Goal: Information Seeking & Learning: Learn about a topic

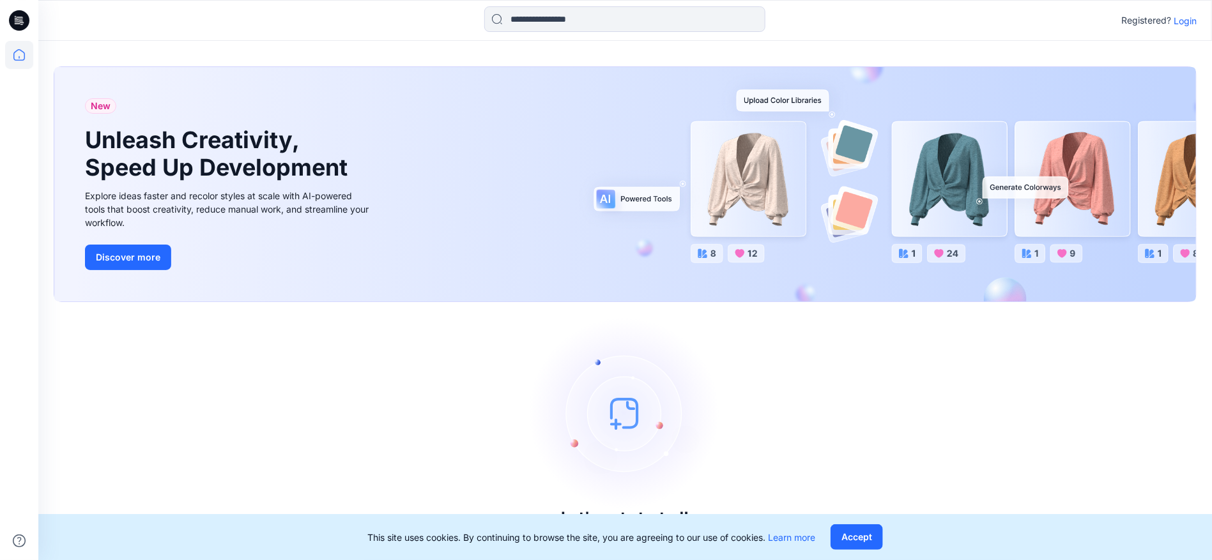
drag, startPoint x: 130, startPoint y: 55, endPoint x: 97, endPoint y: 56, distance: 33.3
click at [130, 54] on div "New Unleash Creativity, Speed Up Development Explore ideas faster and recolor s…" at bounding box center [625, 302] width 1174 height 522
click at [19, 59] on icon at bounding box center [19, 55] width 28 height 28
click at [1196, 22] on p "Login" at bounding box center [1185, 20] width 23 height 13
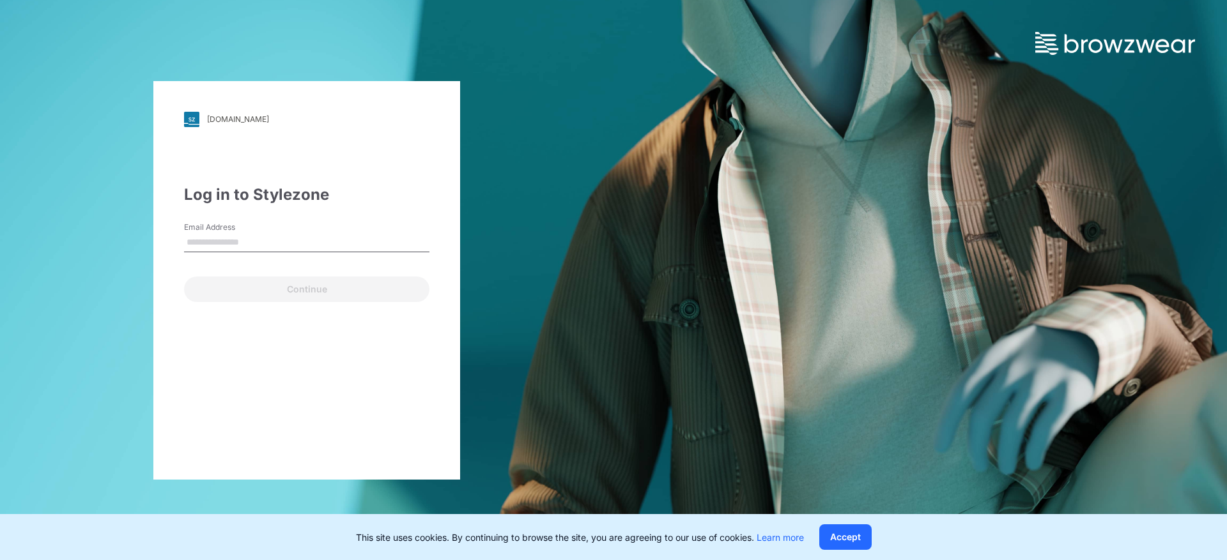
type input "**********"
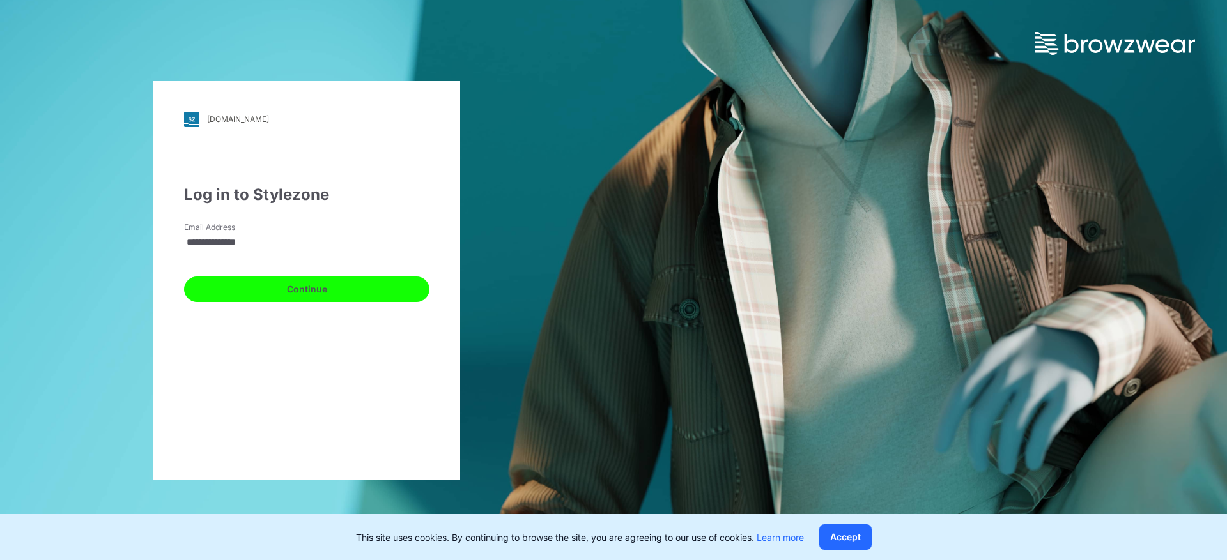
click at [369, 291] on button "Continue" at bounding box center [306, 290] width 245 height 26
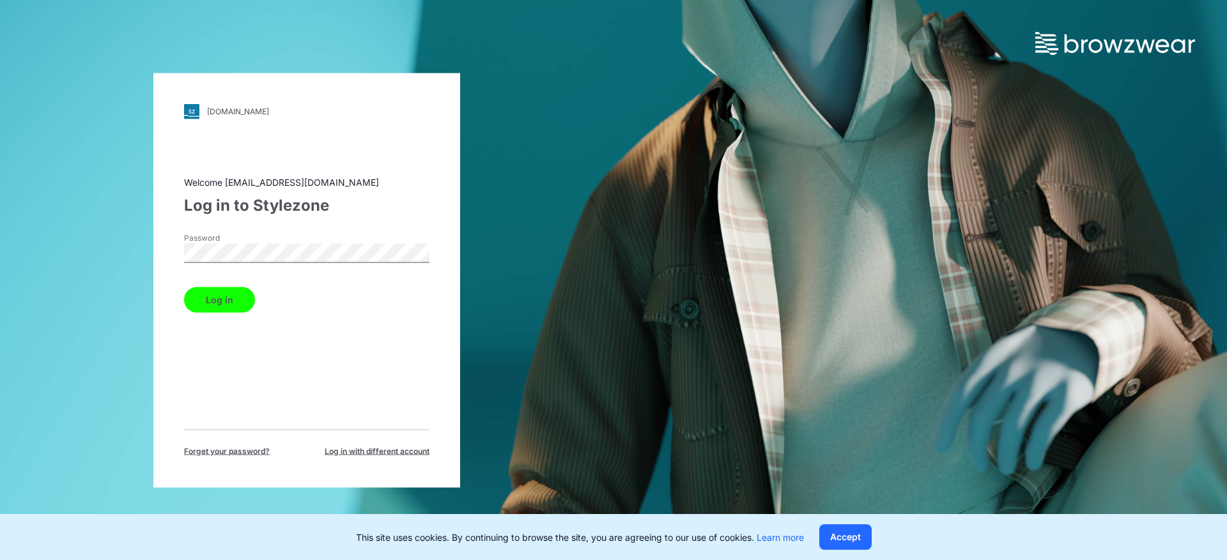
click at [214, 300] on button "Log in" at bounding box center [219, 300] width 71 height 26
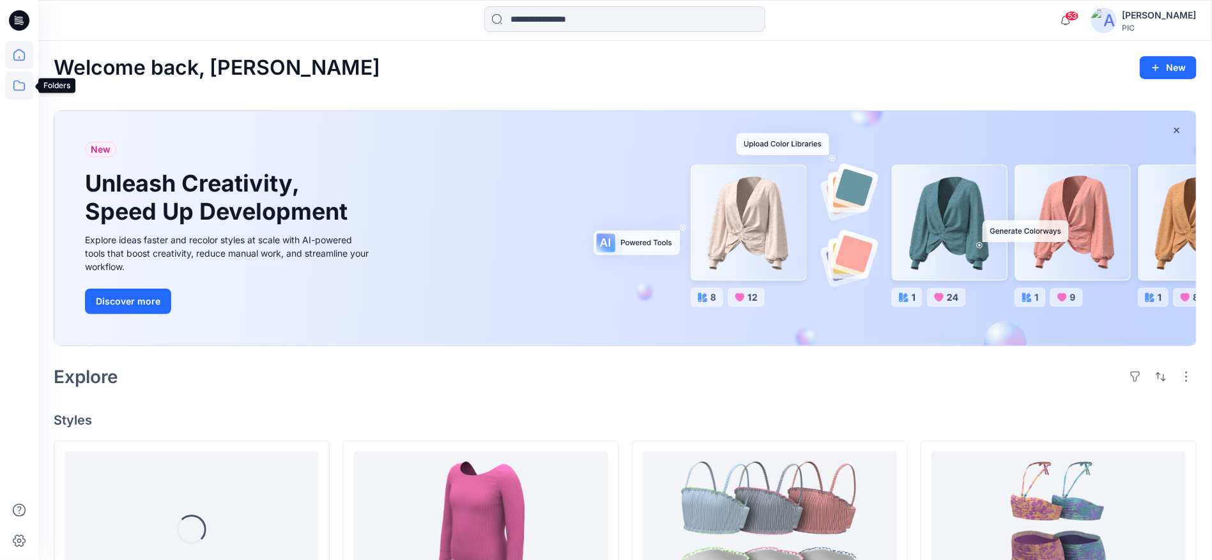
click at [24, 86] on icon at bounding box center [19, 86] width 12 height 10
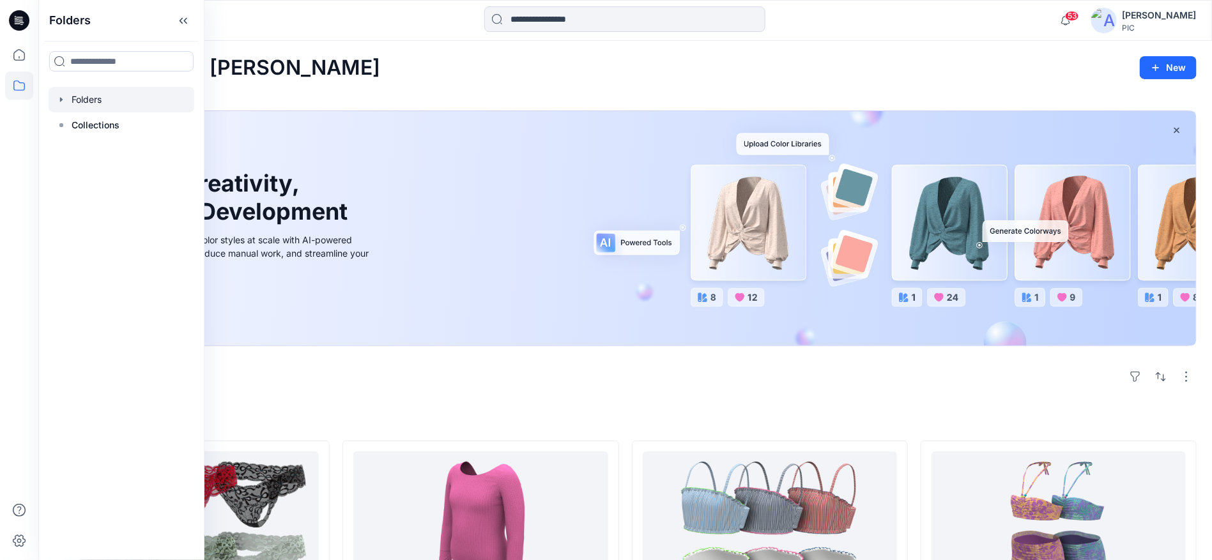
click at [87, 95] on div at bounding box center [122, 100] width 146 height 26
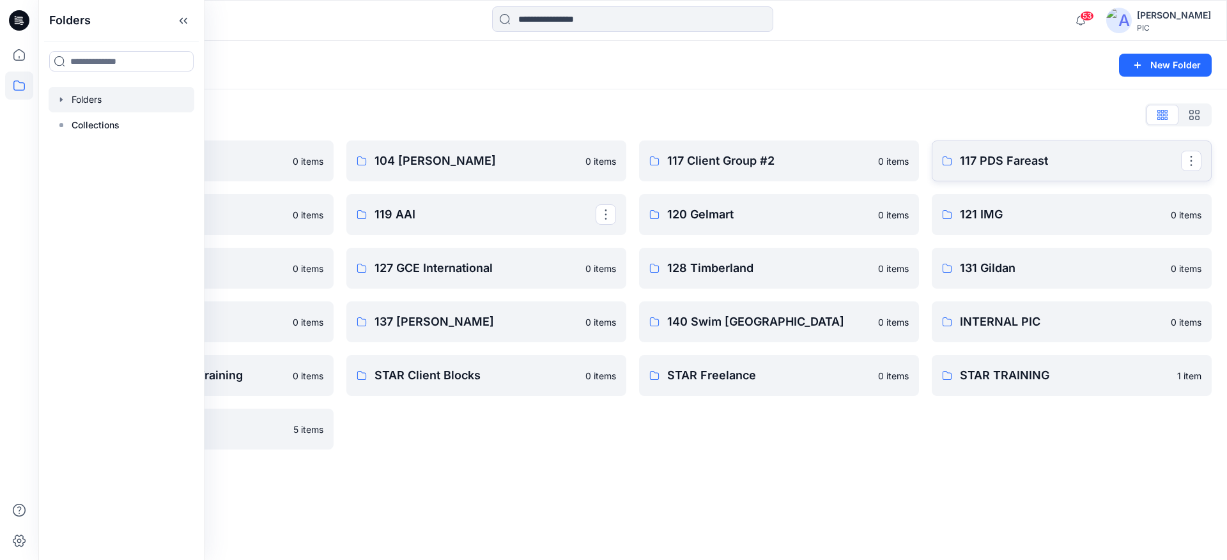
click at [1000, 160] on p "117 PDS Fareast" at bounding box center [1070, 161] width 221 height 18
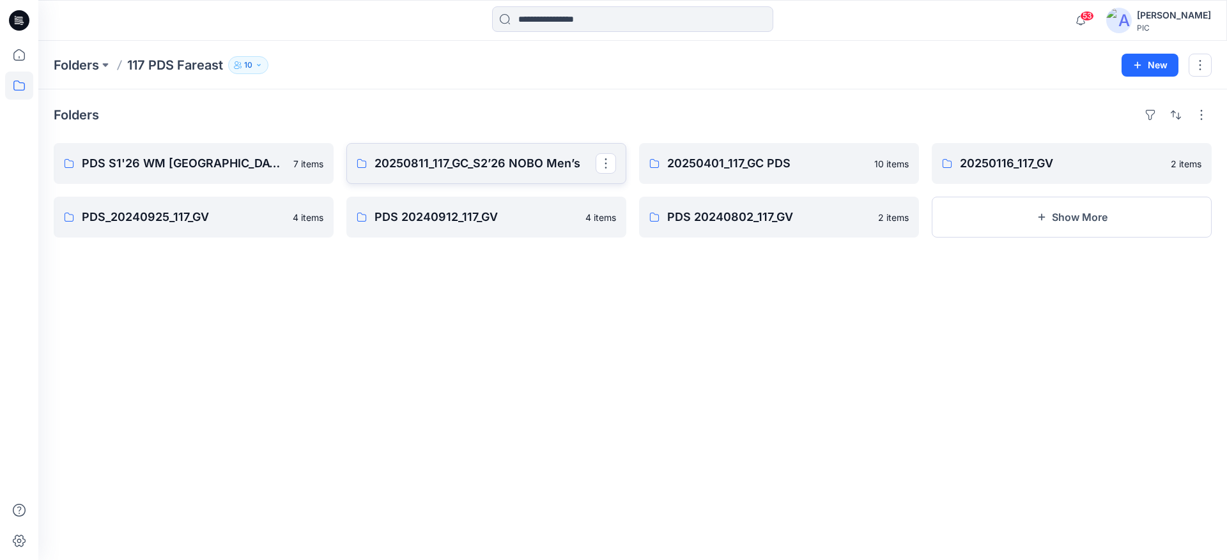
click at [496, 148] on link "20250811_117_GC_S2’26 NOBO Men’s" at bounding box center [486, 163] width 280 height 41
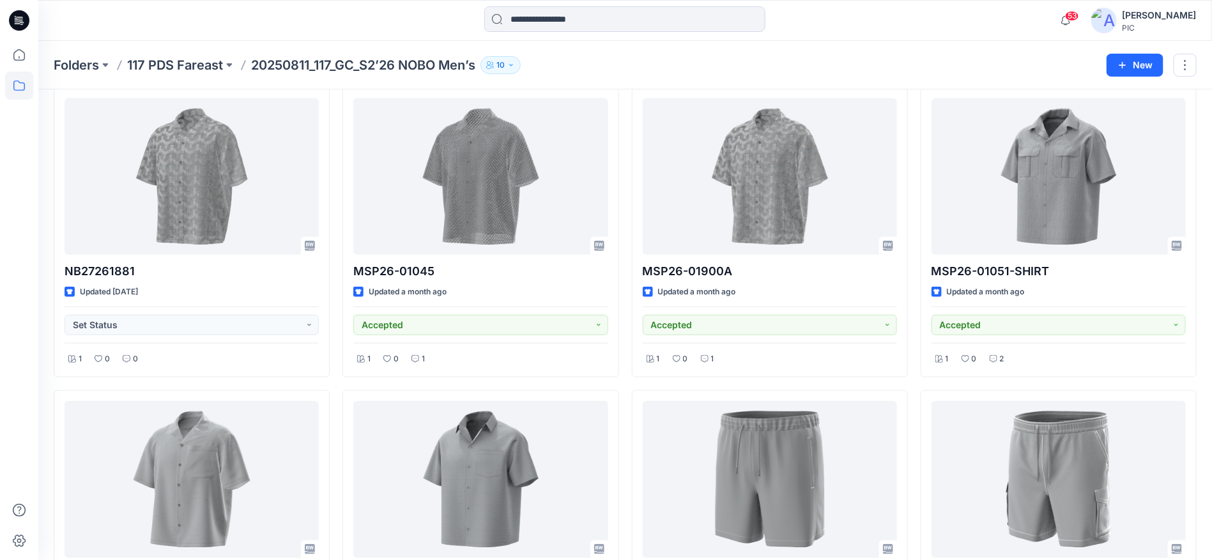
scroll to position [128, 0]
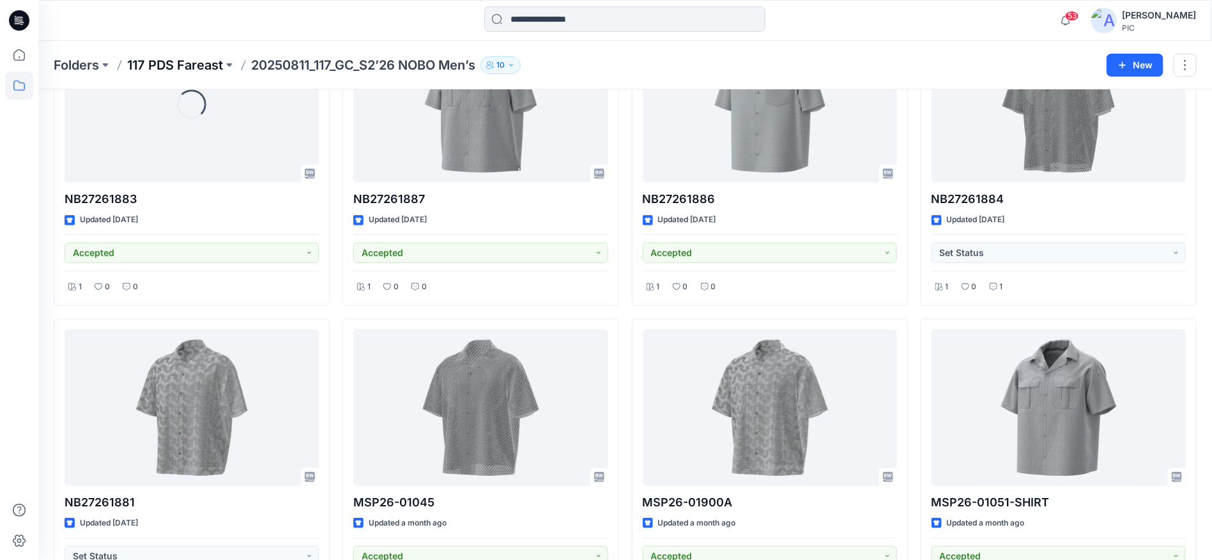
click at [176, 65] on p "117 PDS Fareast" at bounding box center [175, 65] width 96 height 18
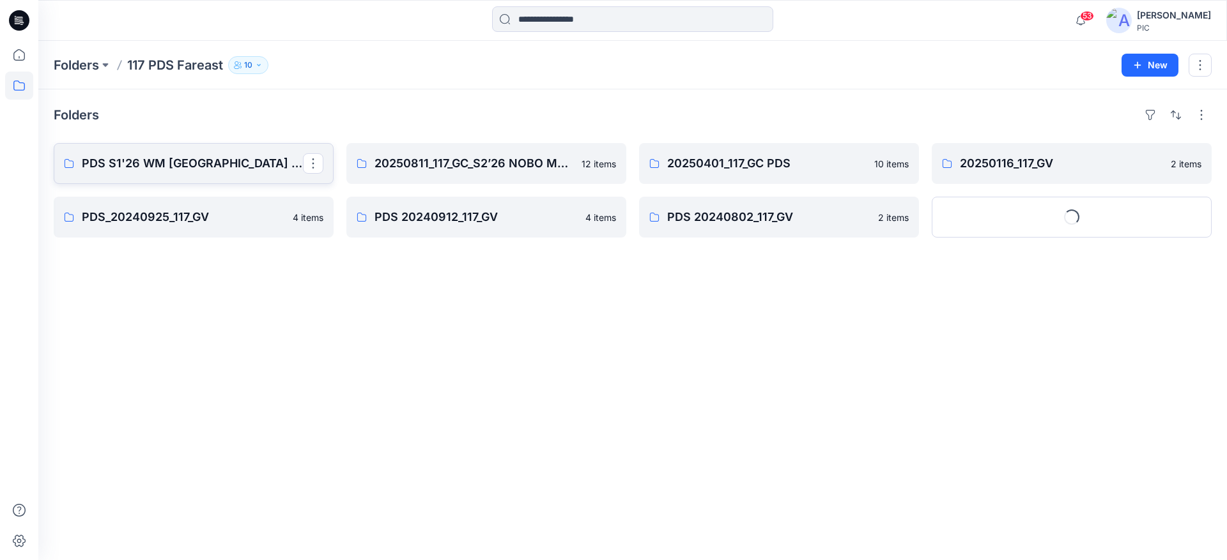
click at [207, 160] on p "PDS S1'26 WM [GEOGRAPHIC_DATA] 20250522_117_GC" at bounding box center [192, 164] width 221 height 18
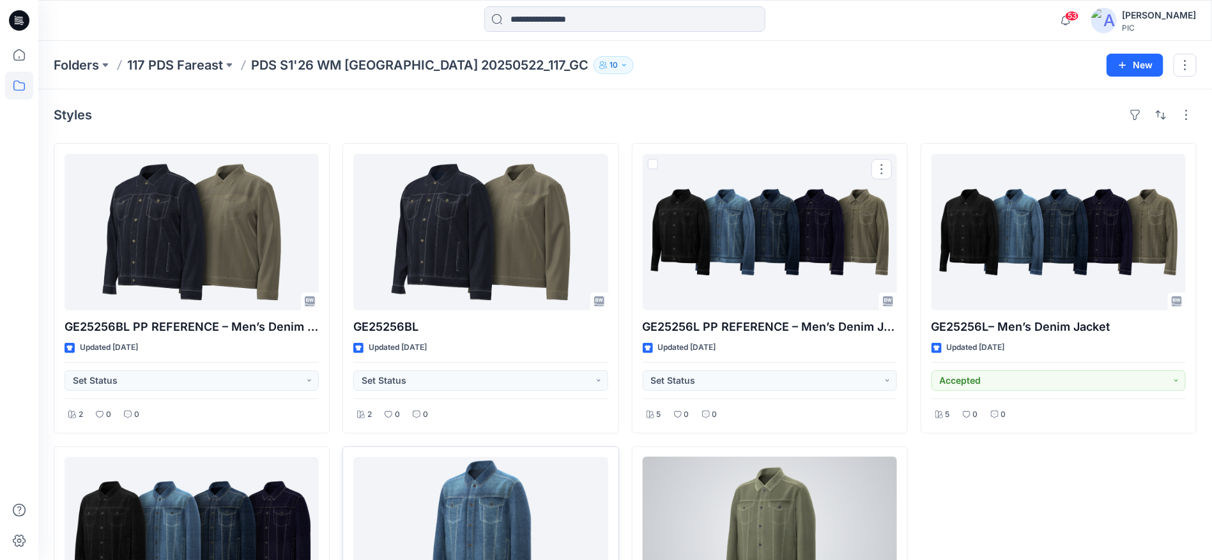
scroll to position [192, 0]
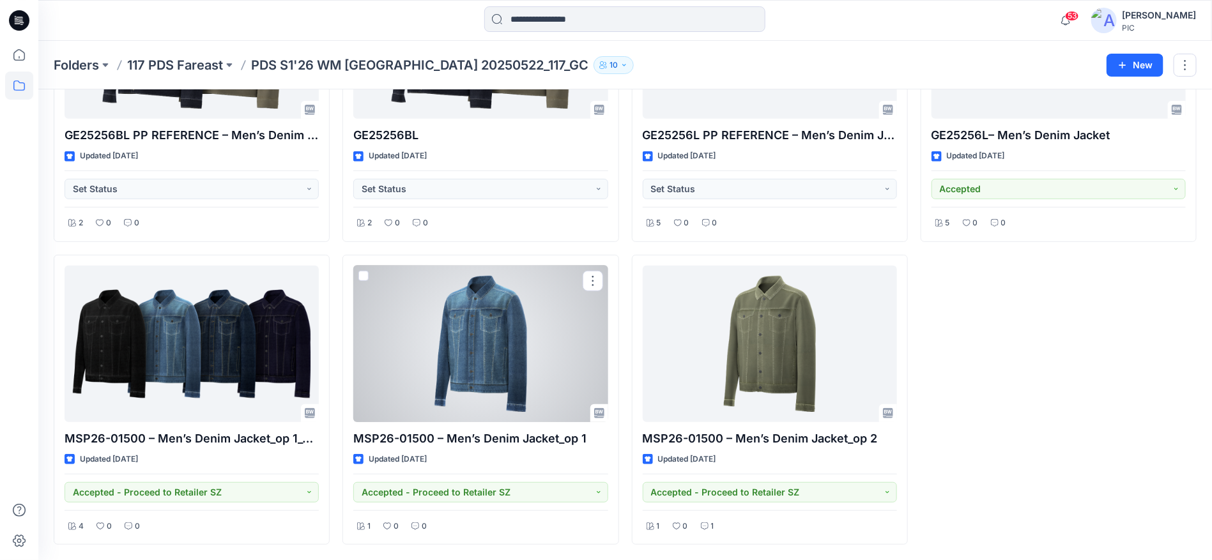
click at [518, 330] on div at bounding box center [480, 344] width 254 height 157
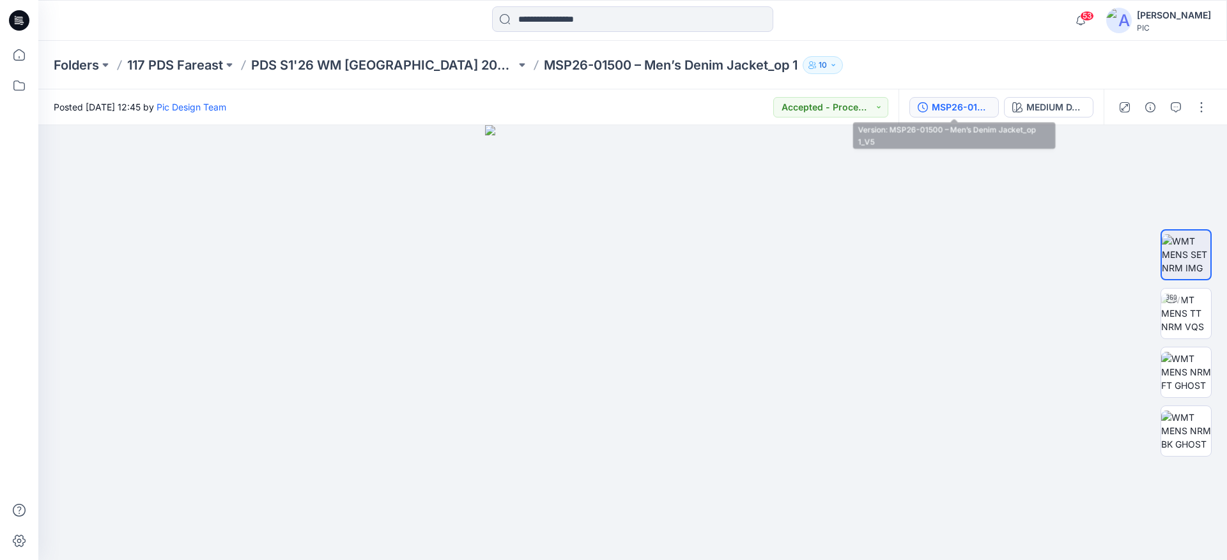
click at [961, 106] on div "MSP26-01500 – Men’s Denim Jacket_op 1_V5" at bounding box center [961, 107] width 59 height 14
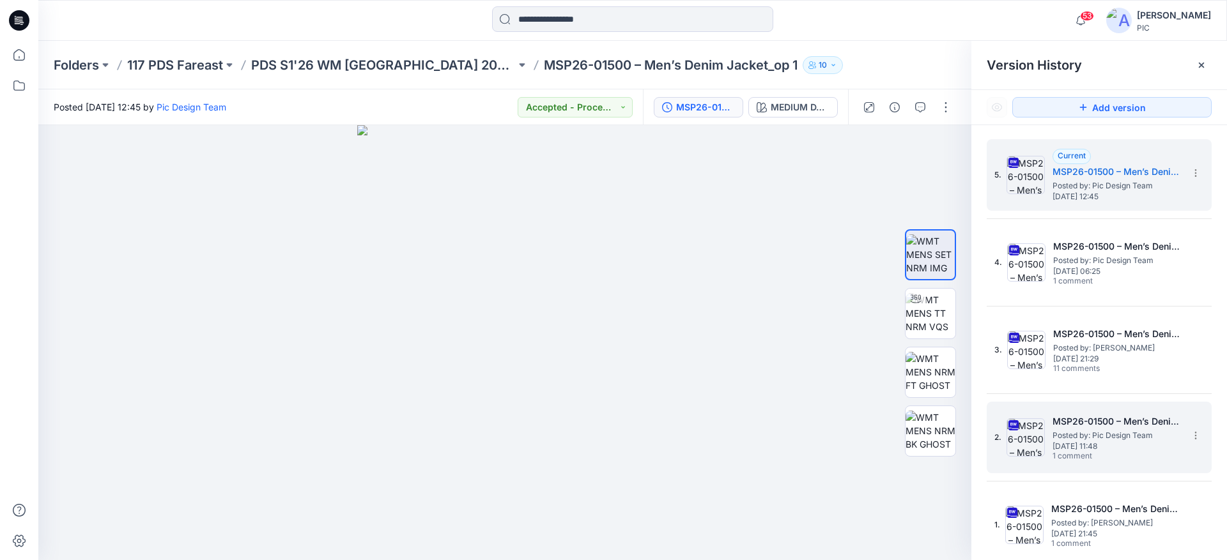
click at [1111, 438] on span "Posted by: Pic Design Team" at bounding box center [1116, 435] width 128 height 13
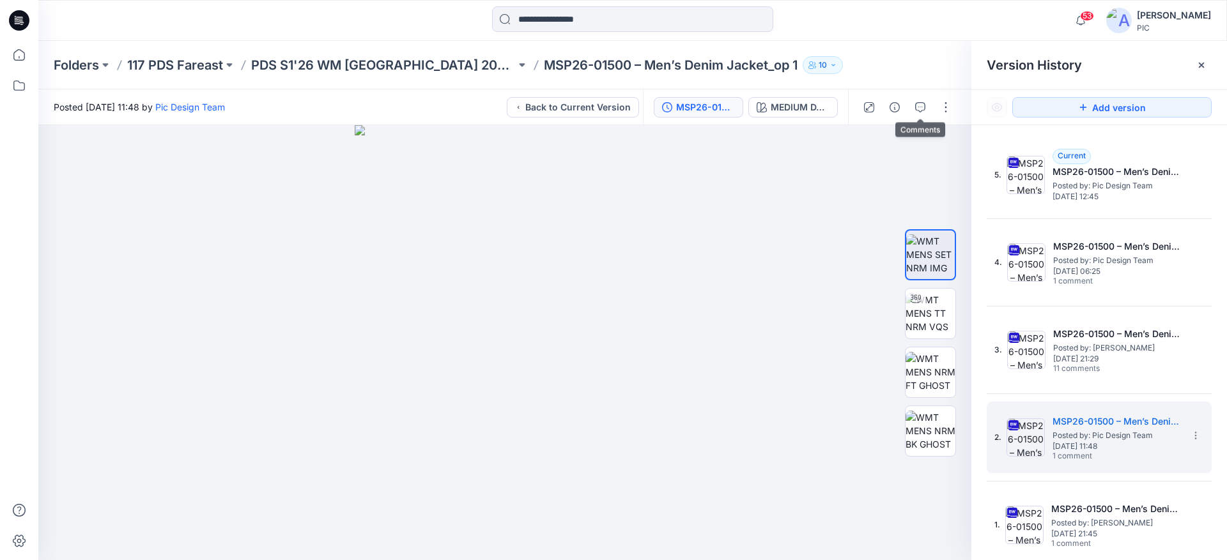
click at [923, 104] on icon "button" at bounding box center [920, 107] width 10 height 10
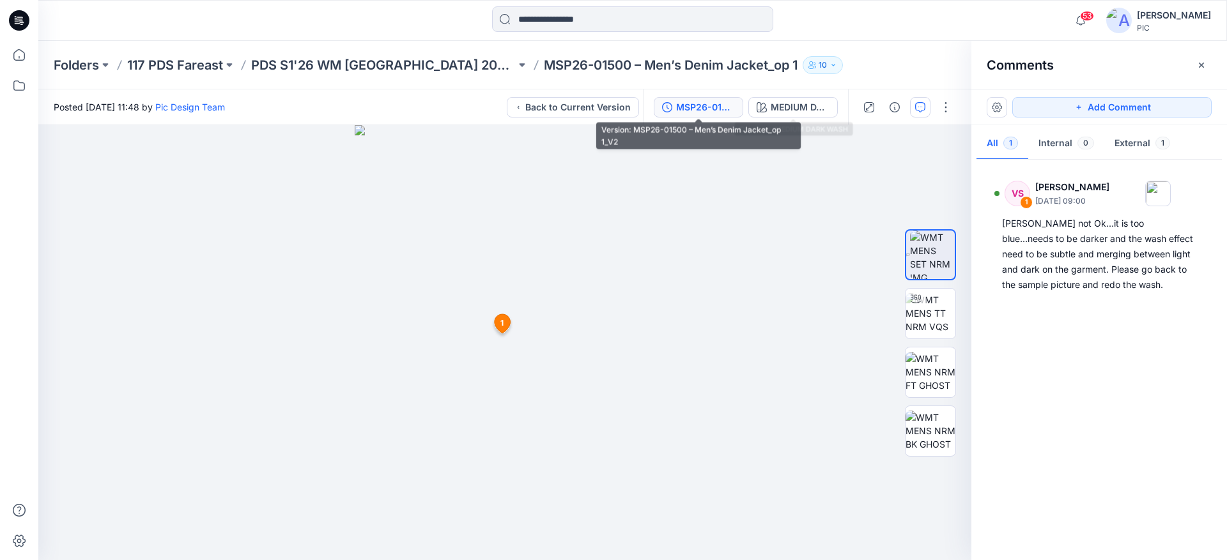
click at [698, 100] on button "MSP26-01500 – Men’s Denim Jacket_op 1_V2" at bounding box center [698, 107] width 89 height 20
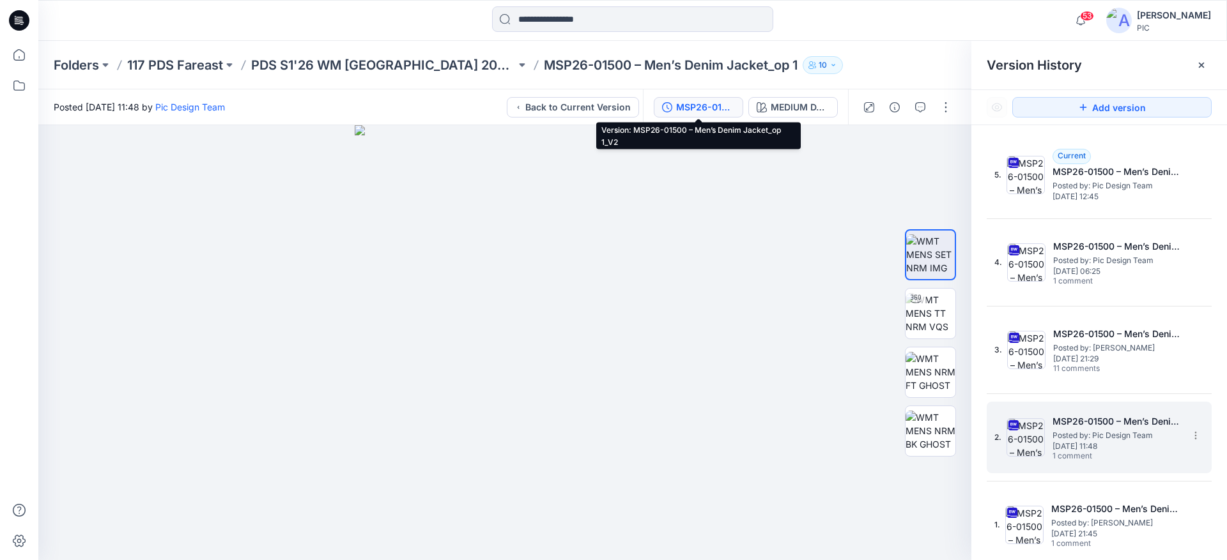
click at [1086, 449] on span "[DATE] 11:48" at bounding box center [1116, 446] width 128 height 9
click at [1099, 423] on h5 "MSP26-01500 – Men’s Denim Jacket_op 1_V2" at bounding box center [1116, 421] width 128 height 15
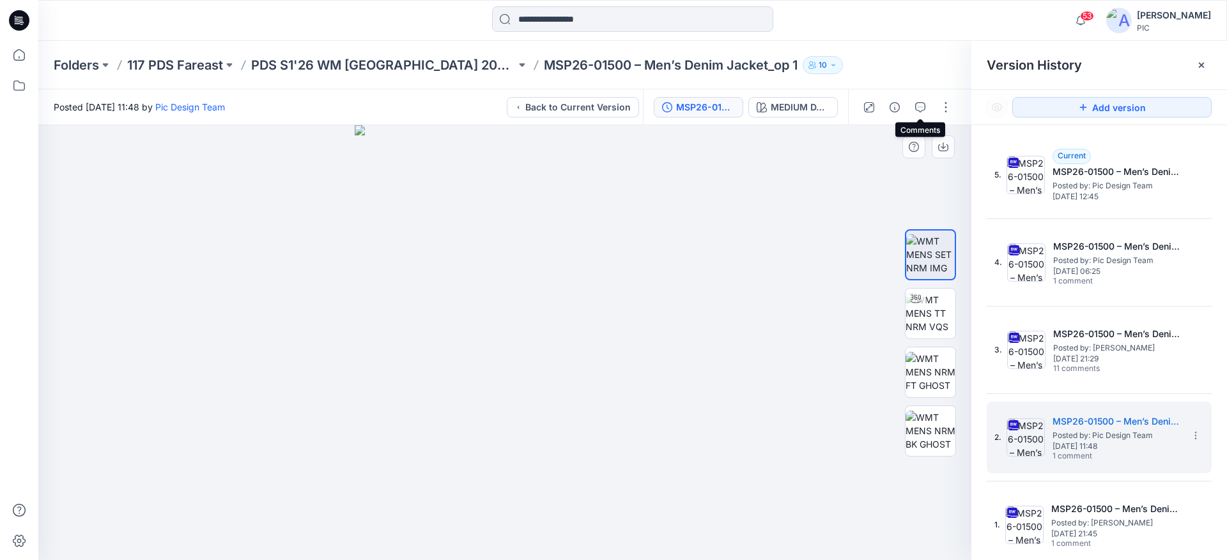
drag, startPoint x: 920, startPoint y: 105, endPoint x: 932, endPoint y: 129, distance: 27.1
click at [920, 105] on icon "button" at bounding box center [920, 107] width 10 height 10
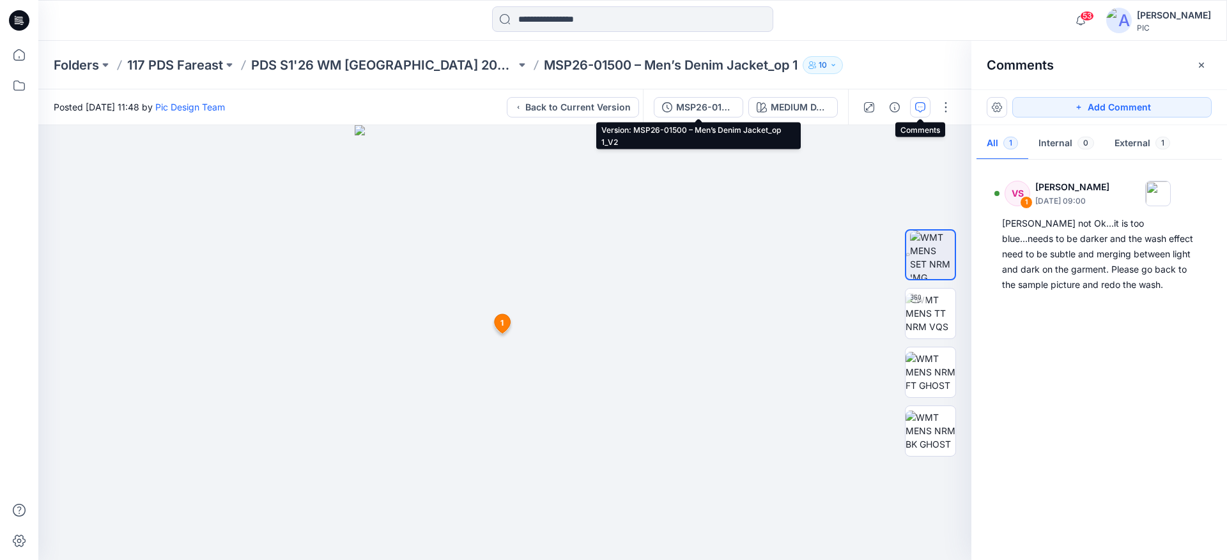
drag, startPoint x: 721, startPoint y: 104, endPoint x: 824, endPoint y: 119, distance: 104.1
click at [721, 103] on div "MSP26-01500 – Men’s Denim Jacket_op 1_V2" at bounding box center [705, 107] width 59 height 14
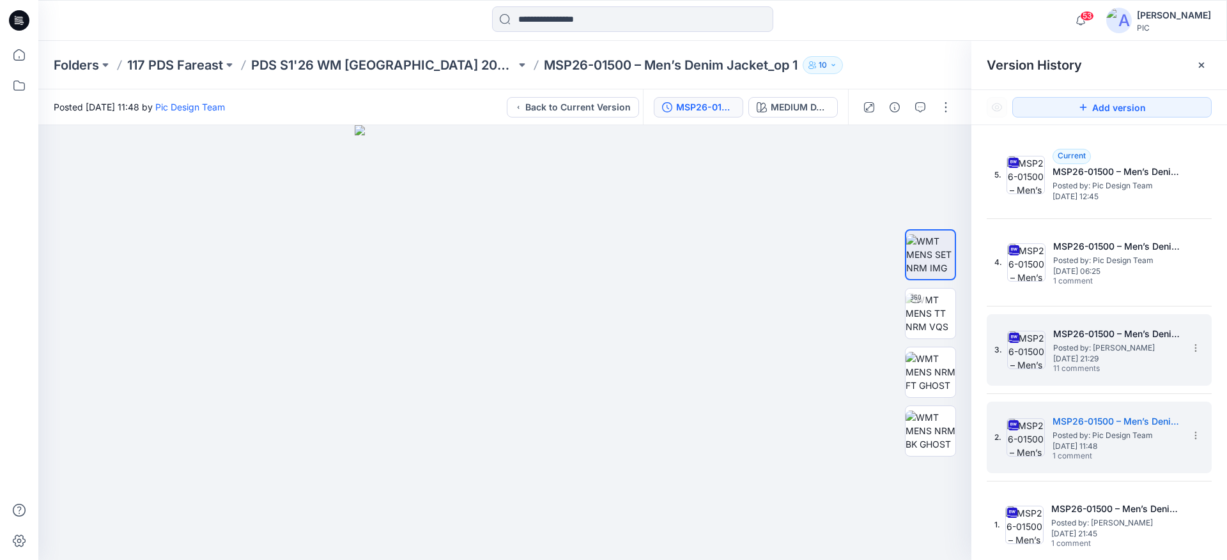
click at [1078, 335] on h5 "MSP26-01500 – Men’s Denim Jacket_op 1_V3" at bounding box center [1117, 334] width 128 height 15
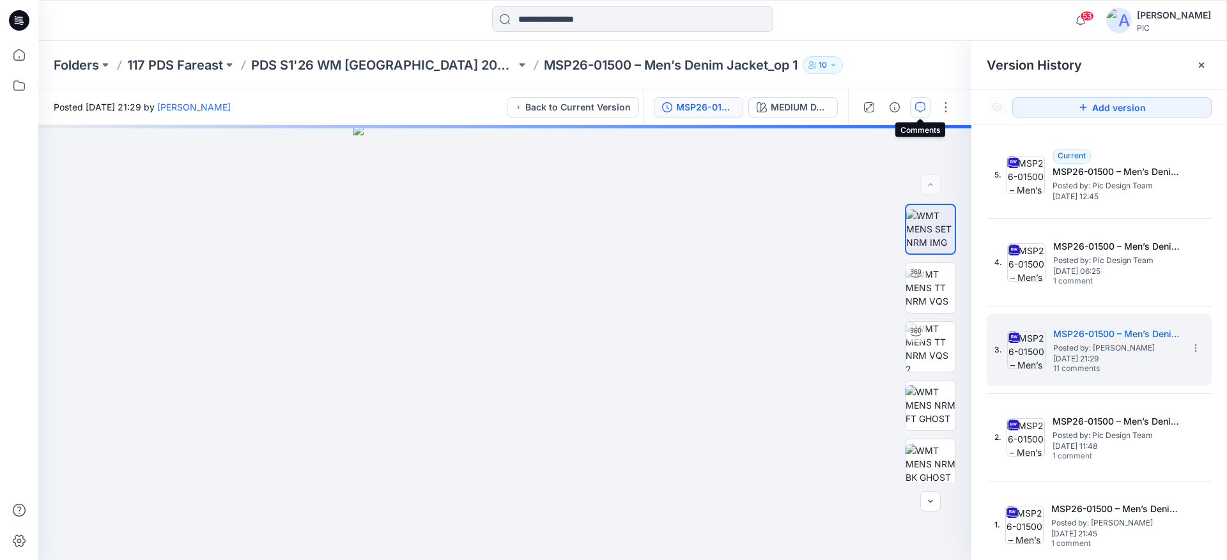
click at [915, 106] on icon "button" at bounding box center [920, 107] width 10 height 10
